Goal: Task Accomplishment & Management: Use online tool/utility

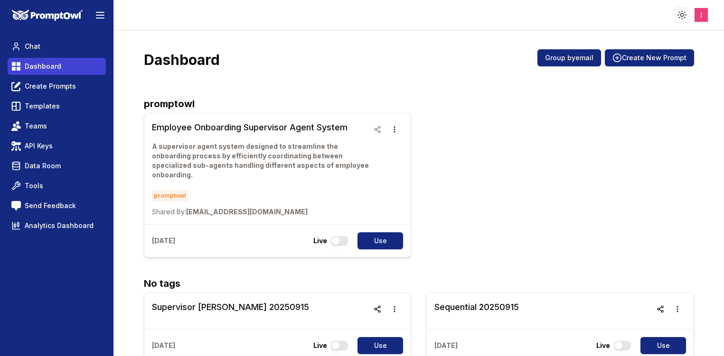
click at [39, 65] on span "Dashboard" at bounding box center [43, 66] width 37 height 9
click at [33, 68] on span "Dashboard" at bounding box center [43, 66] width 37 height 9
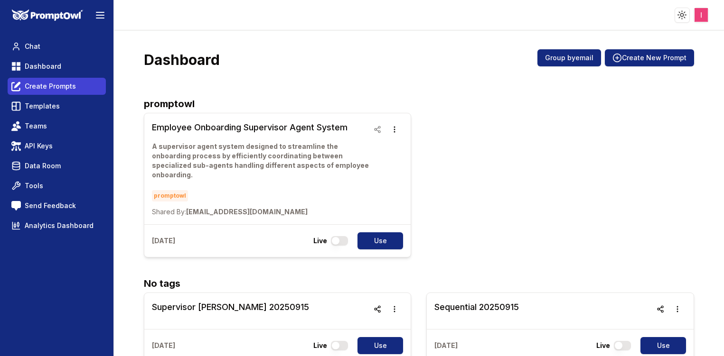
click at [31, 89] on span "Create Prompts" at bounding box center [50, 86] width 51 height 9
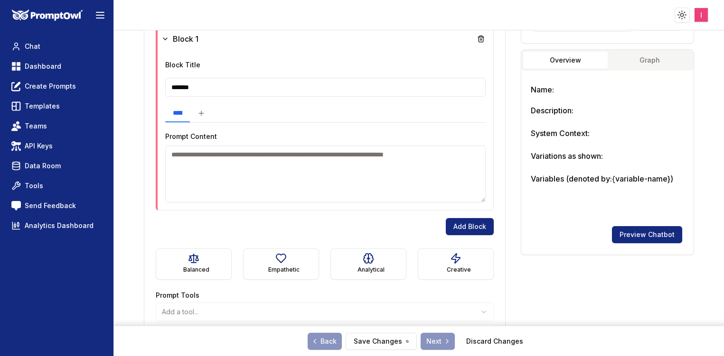
scroll to position [288, 0]
drag, startPoint x: 163, startPoint y: 138, endPoint x: 216, endPoint y: 141, distance: 52.7
click at [216, 141] on div "**********" at bounding box center [325, 130] width 335 height 159
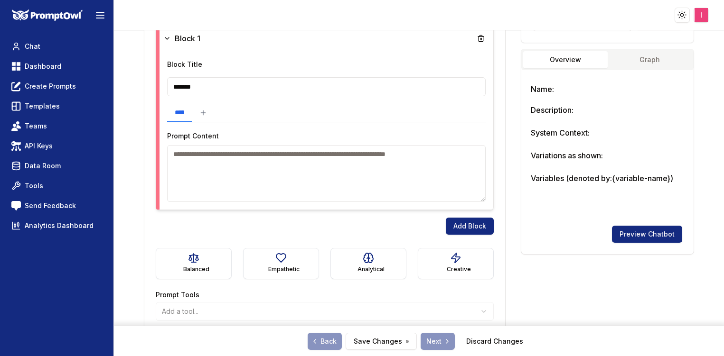
drag, startPoint x: 216, startPoint y: 141, endPoint x: 208, endPoint y: 165, distance: 25.4
click at [208, 165] on textarea at bounding box center [326, 173] width 318 height 57
drag, startPoint x: 167, startPoint y: 139, endPoint x: 230, endPoint y: 137, distance: 62.7
click at [230, 137] on div "Prompt Content" at bounding box center [326, 166] width 318 height 72
drag, startPoint x: 230, startPoint y: 137, endPoint x: 226, endPoint y: 177, distance: 40.5
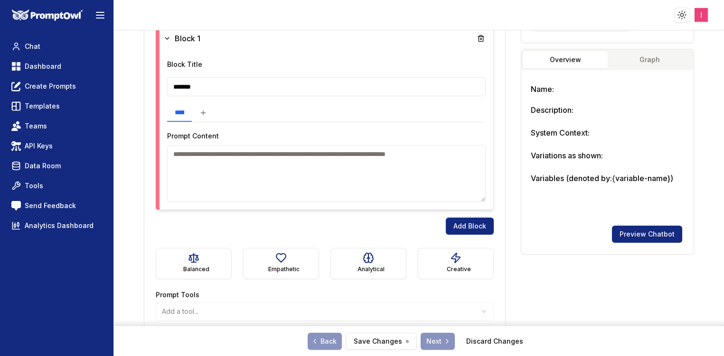
click at [226, 177] on textarea at bounding box center [326, 173] width 318 height 57
click at [203, 181] on textarea at bounding box center [326, 173] width 318 height 57
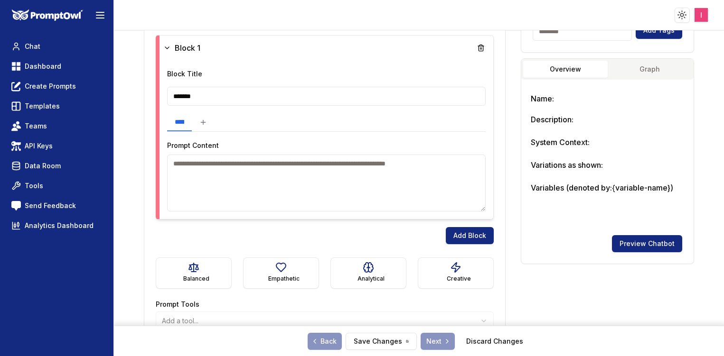
scroll to position [279, 0]
drag, startPoint x: 218, startPoint y: 144, endPoint x: 165, endPoint y: 143, distance: 53.2
click at [165, 143] on div "**********" at bounding box center [326, 139] width 334 height 159
drag, startPoint x: 165, startPoint y: 143, endPoint x: 230, endPoint y: 186, distance: 77.9
click at [230, 186] on textarea at bounding box center [326, 182] width 318 height 57
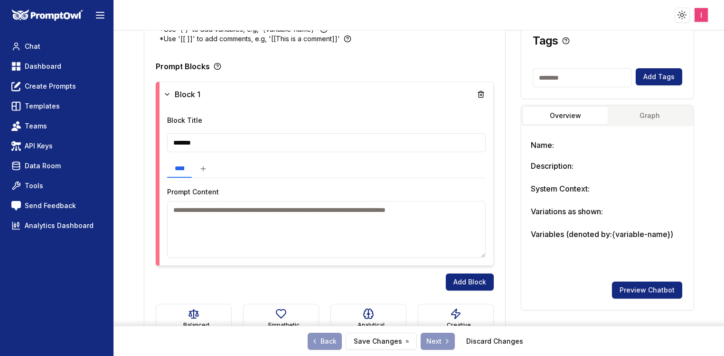
scroll to position [232, 0]
click at [363, 246] on textarea at bounding box center [326, 229] width 318 height 57
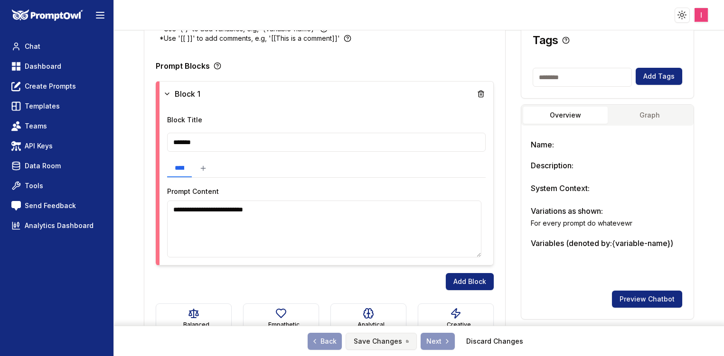
type textarea "**********"
click at [396, 344] on button "Save Changes" at bounding box center [380, 341] width 71 height 17
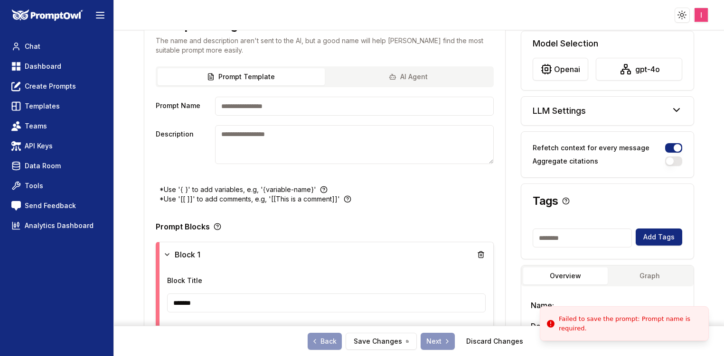
scroll to position [0, 0]
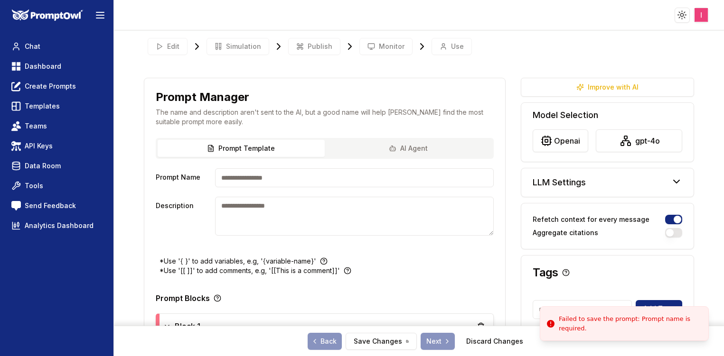
click at [292, 175] on input "Prompt Name" at bounding box center [354, 177] width 278 height 19
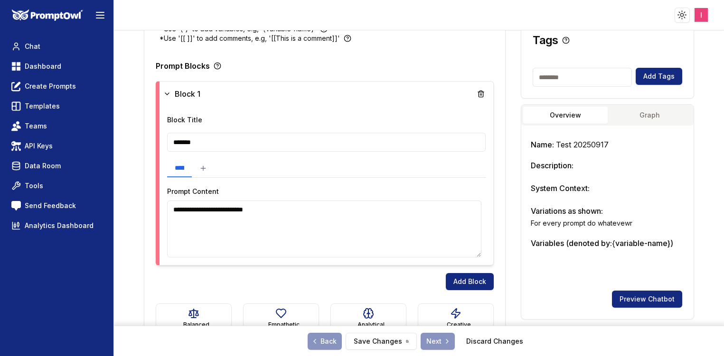
scroll to position [384, 0]
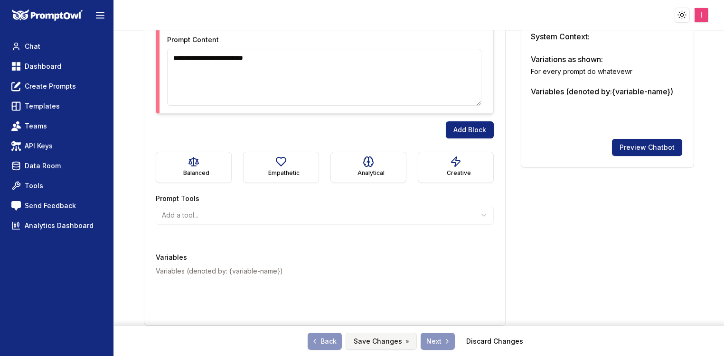
type input "**********"
click at [384, 337] on button "Save Changes" at bounding box center [380, 341] width 71 height 17
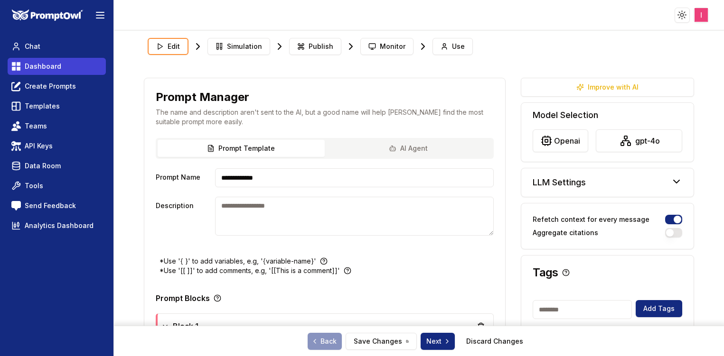
click at [38, 65] on span "Dashboard" at bounding box center [43, 66] width 37 height 9
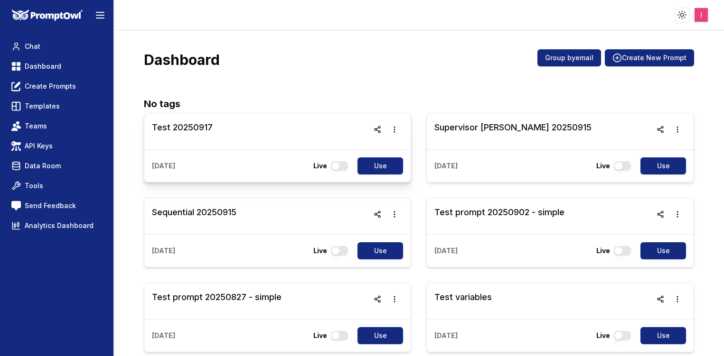
click at [198, 131] on h3 "Test 20250917" at bounding box center [182, 127] width 61 height 13
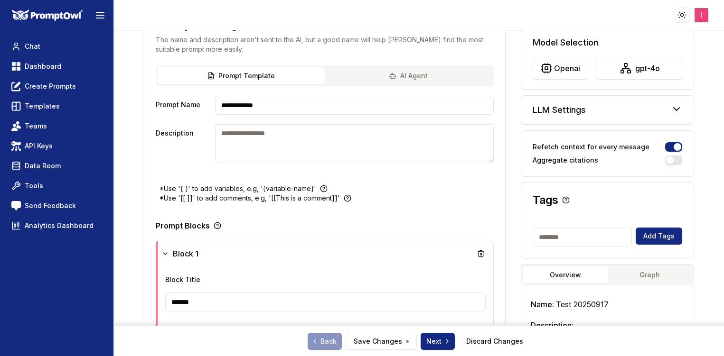
scroll to position [73, 0]
click at [289, 108] on input "**********" at bounding box center [354, 104] width 278 height 19
drag, startPoint x: 278, startPoint y: 102, endPoint x: 215, endPoint y: 100, distance: 62.2
click at [215, 100] on input "**********" at bounding box center [354, 104] width 278 height 19
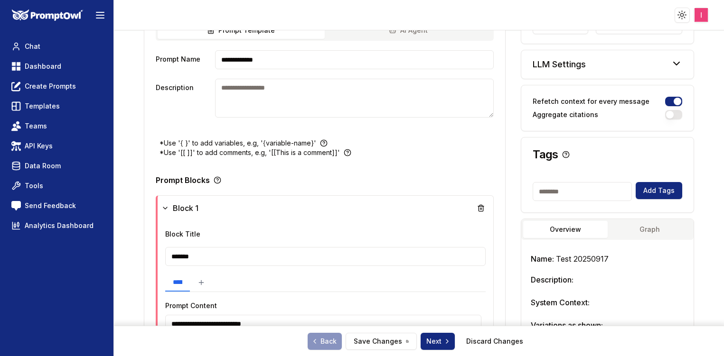
scroll to position [0, 0]
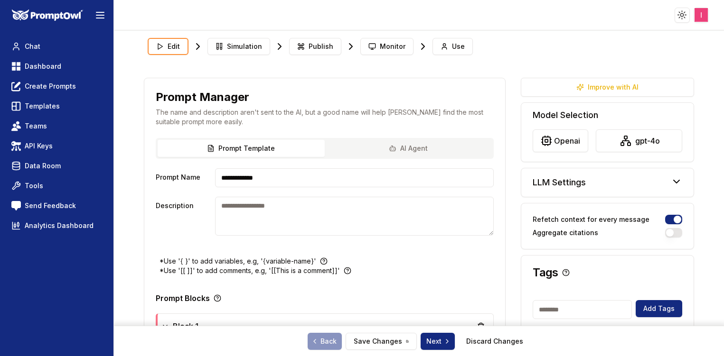
click at [338, 79] on div "Prompt Manager The name and description aren't sent to the AI, but a good name …" at bounding box center [324, 108] width 361 height 60
